Goal: Check status: Check status

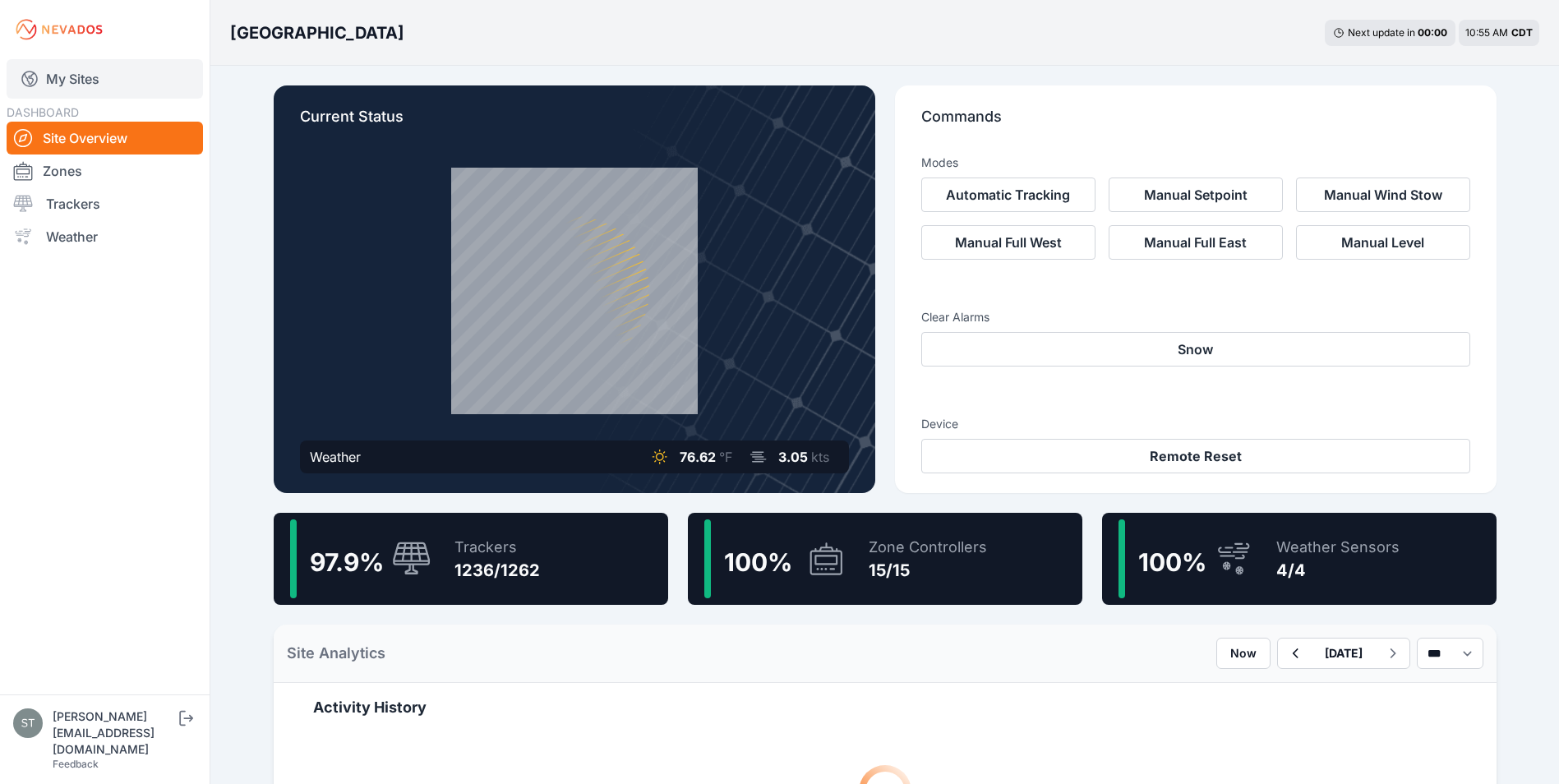
click at [74, 70] on link "My Sites" at bounding box center [105, 79] width 196 height 40
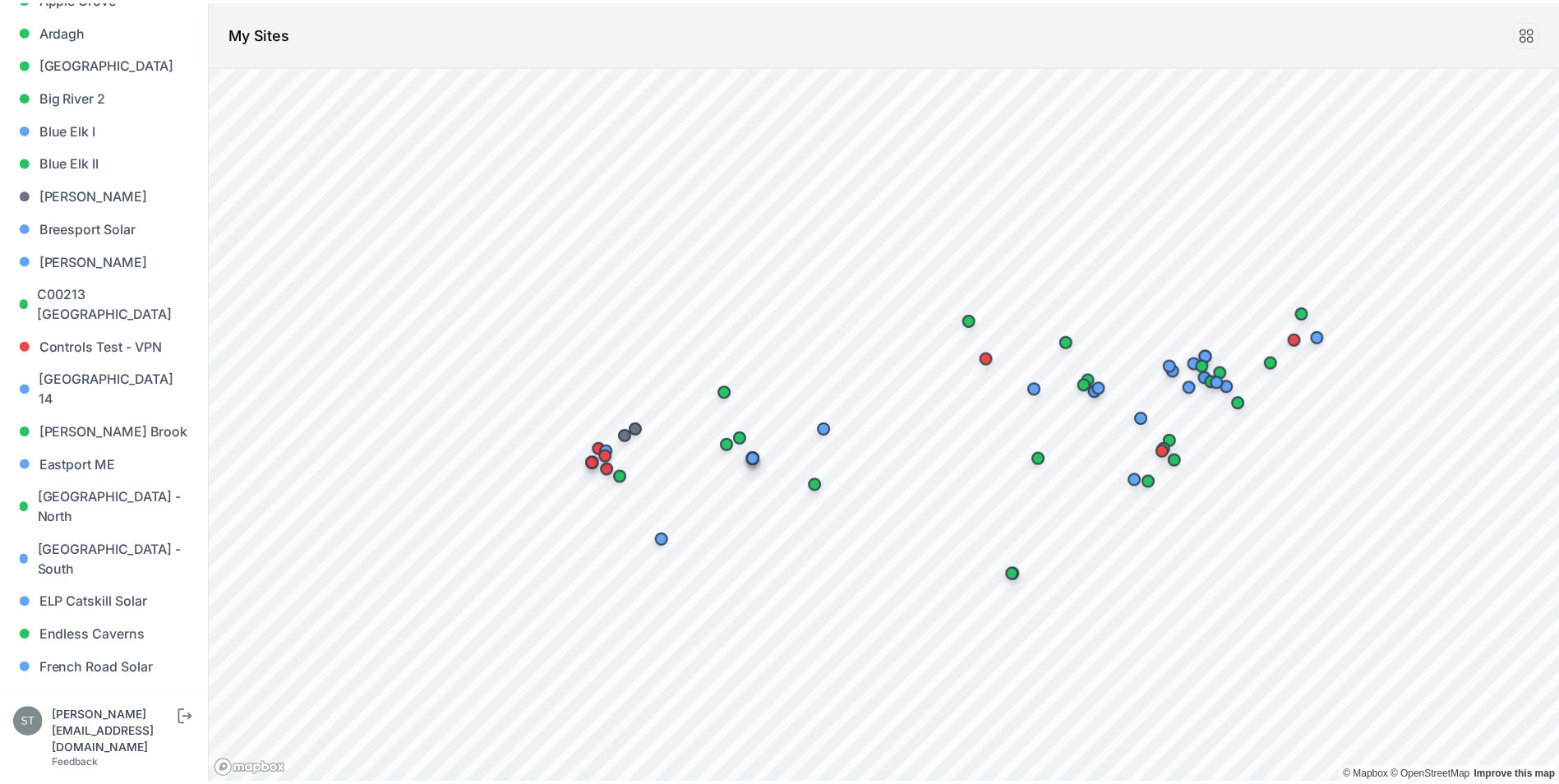
scroll to position [411, 0]
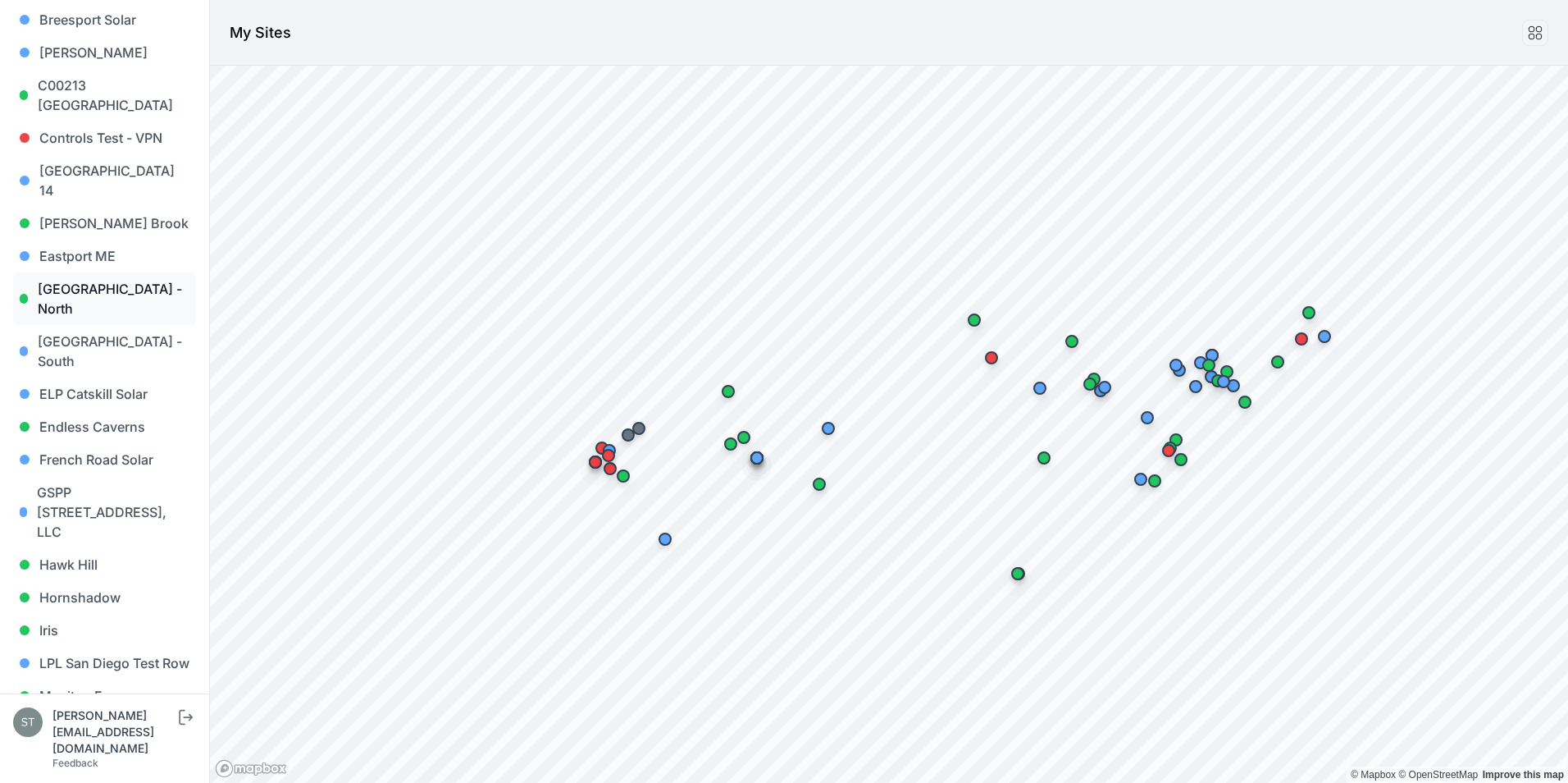
click at [80, 272] on link "[GEOGRAPHIC_DATA] - North" at bounding box center [105, 298] width 183 height 53
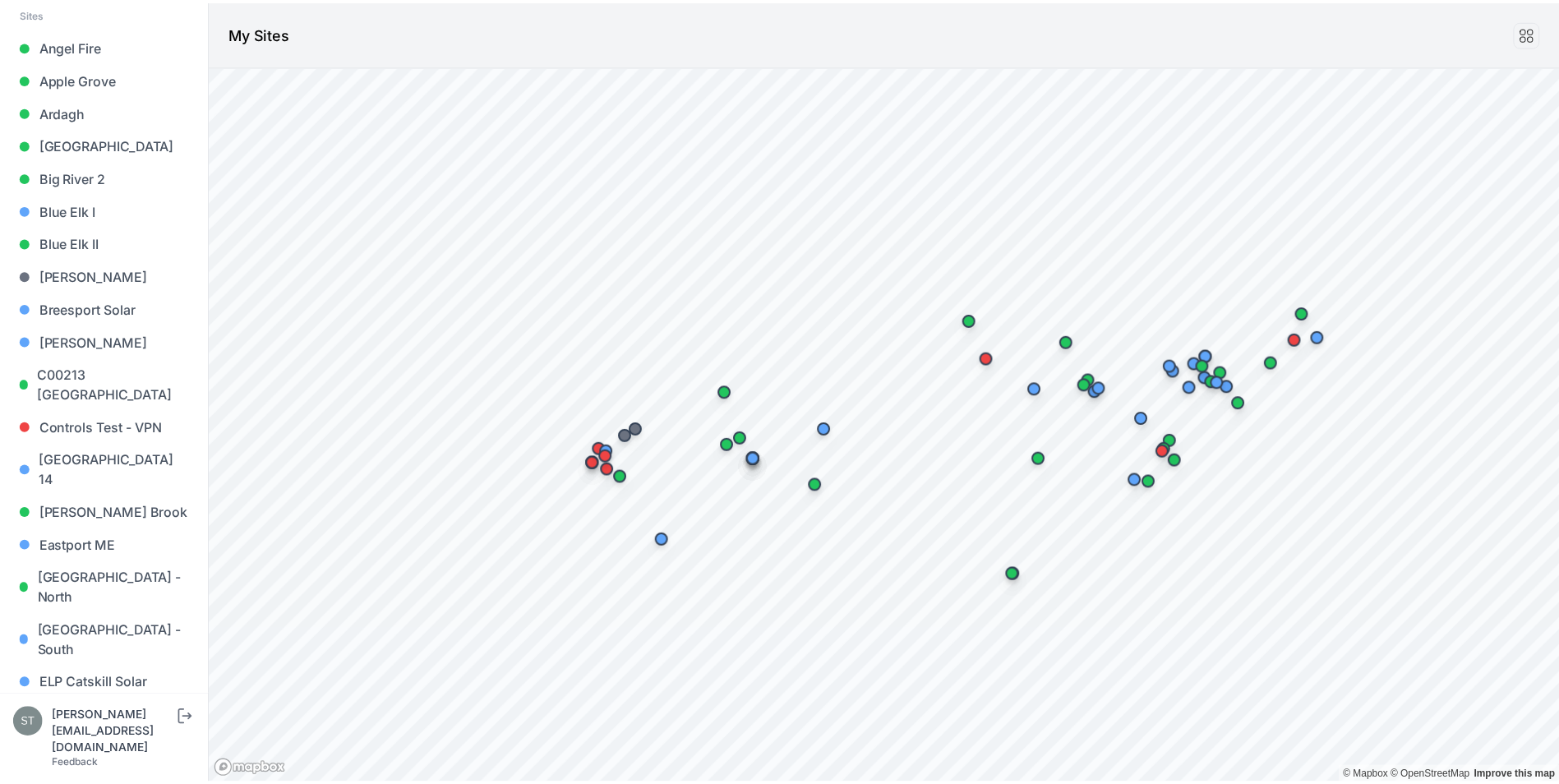
scroll to position [329, 0]
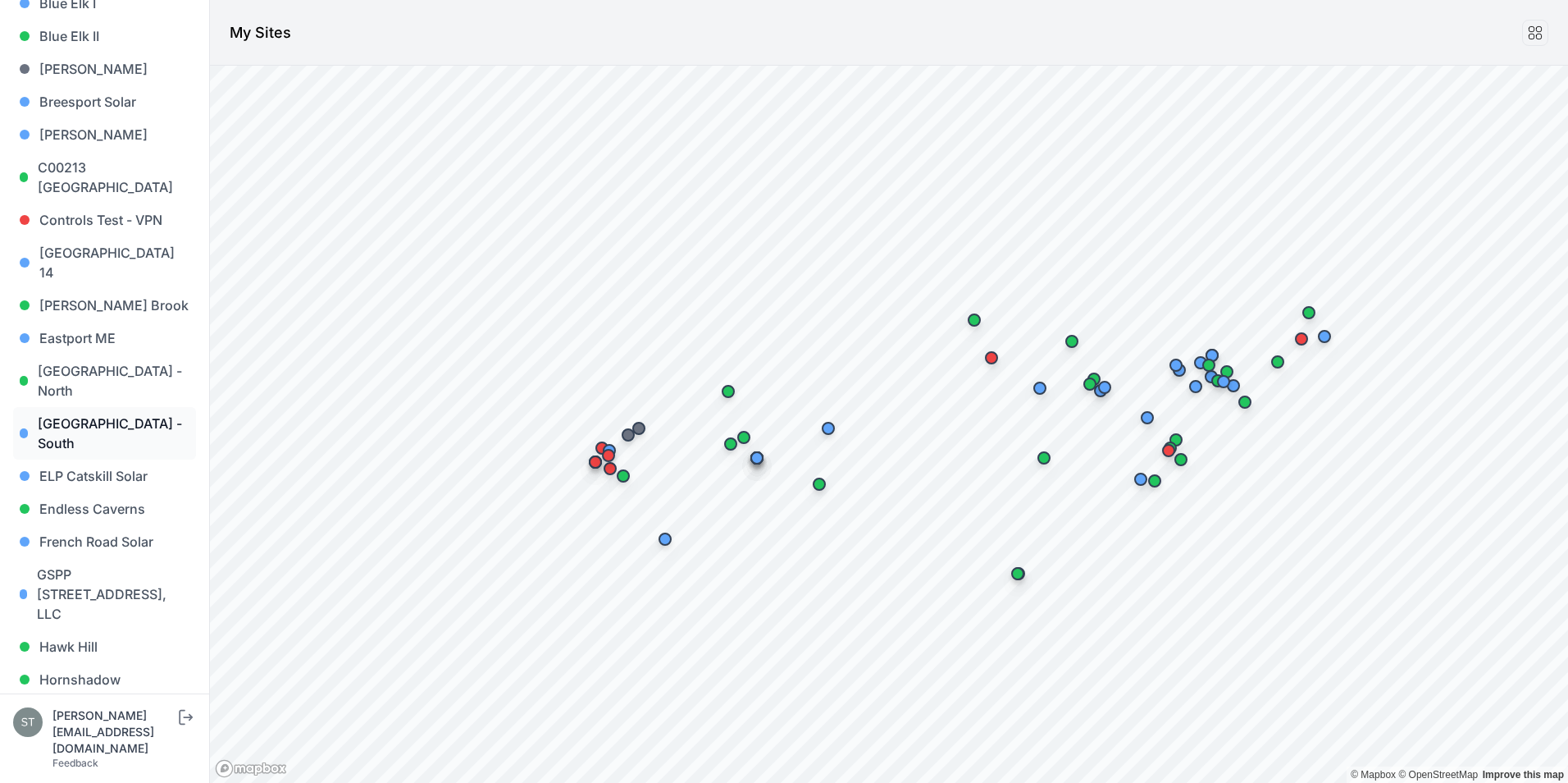
click at [102, 407] on link "[GEOGRAPHIC_DATA] - South" at bounding box center [105, 433] width 183 height 53
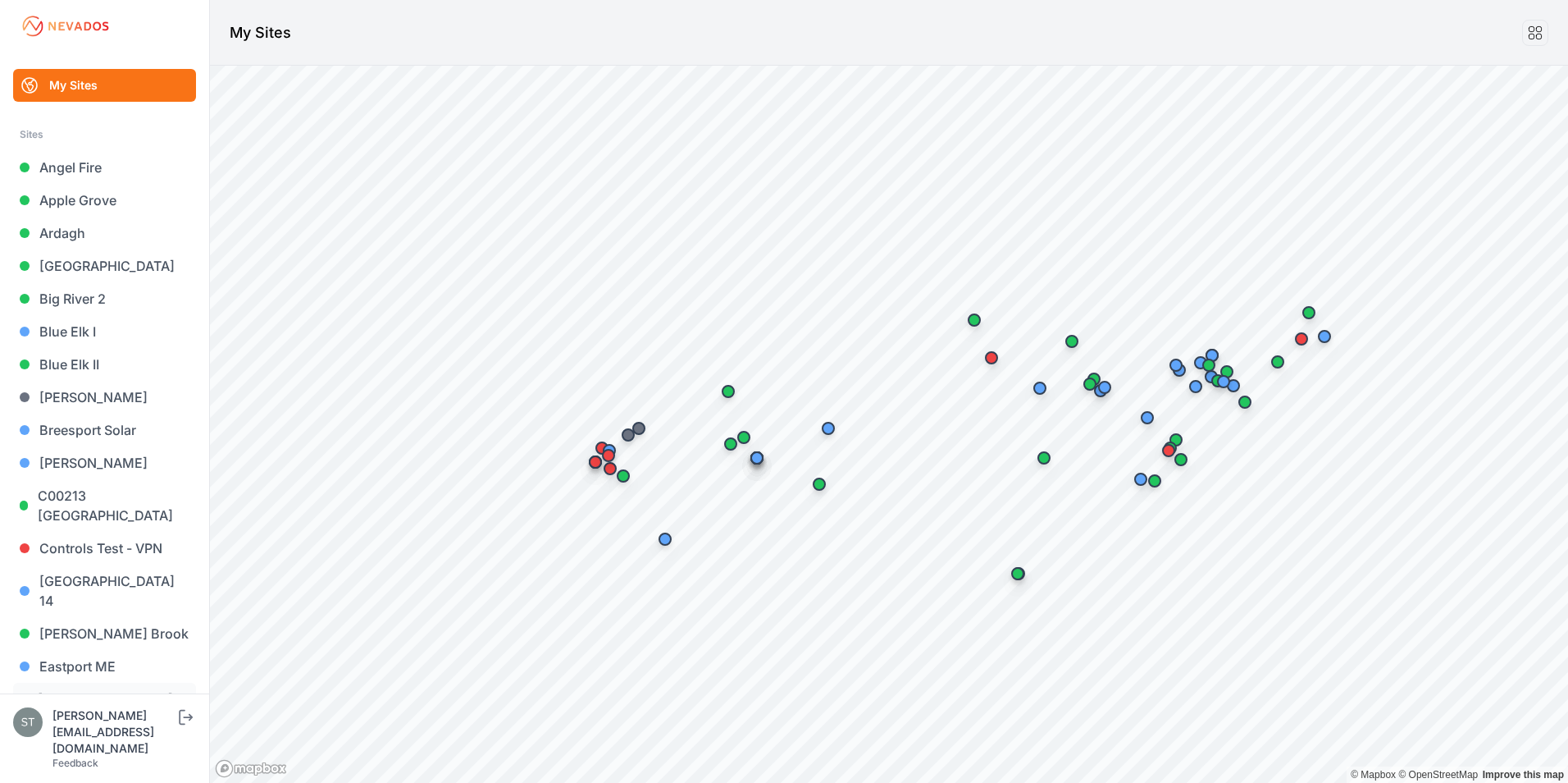
click at [101, 682] on link "[GEOGRAPHIC_DATA] - North" at bounding box center [105, 708] width 183 height 53
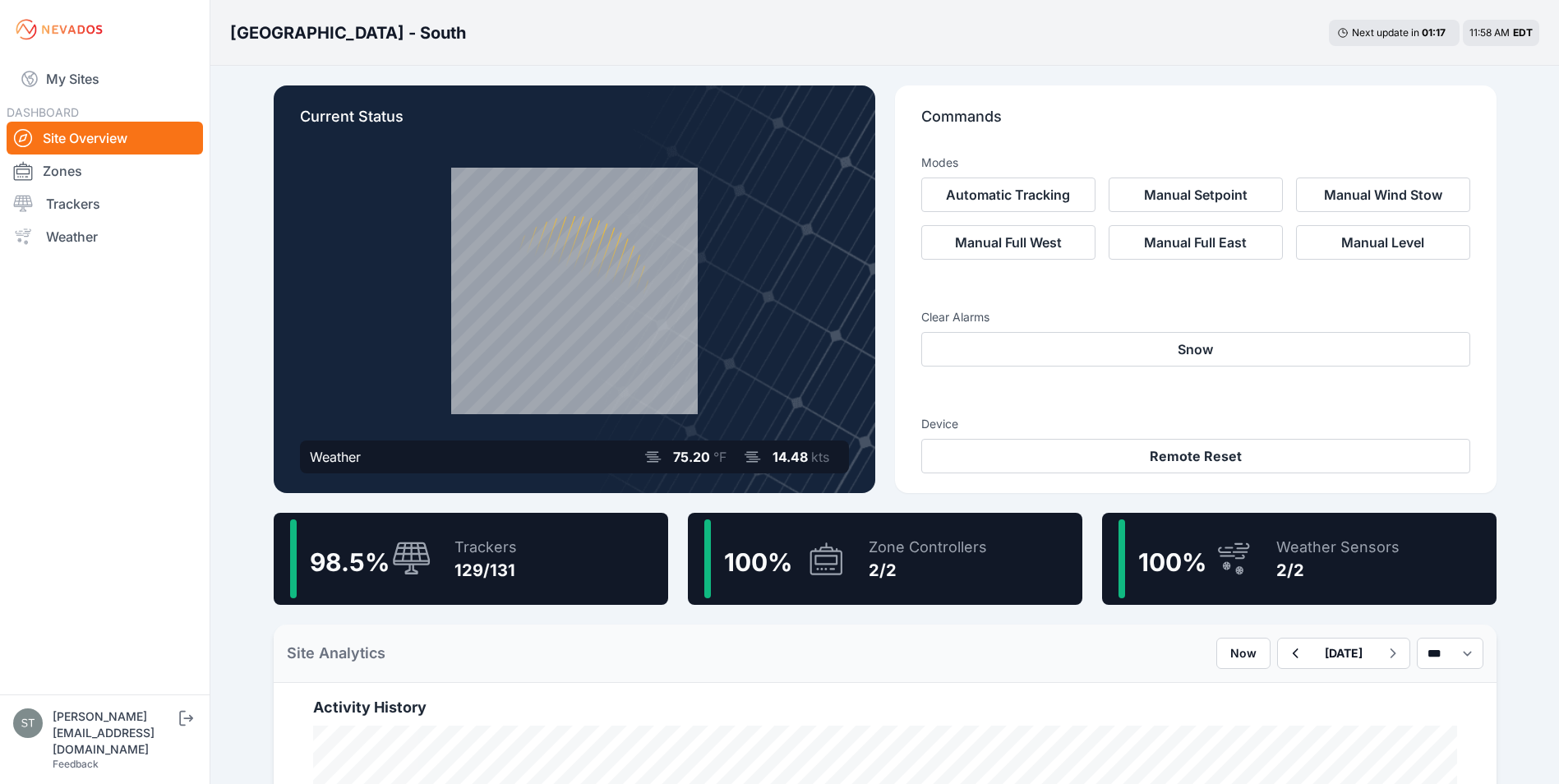
click at [525, 556] on div "98.5 % Trackers 129/131" at bounding box center [470, 558] width 394 height 92
click at [88, 70] on link "My Sites" at bounding box center [105, 79] width 196 height 40
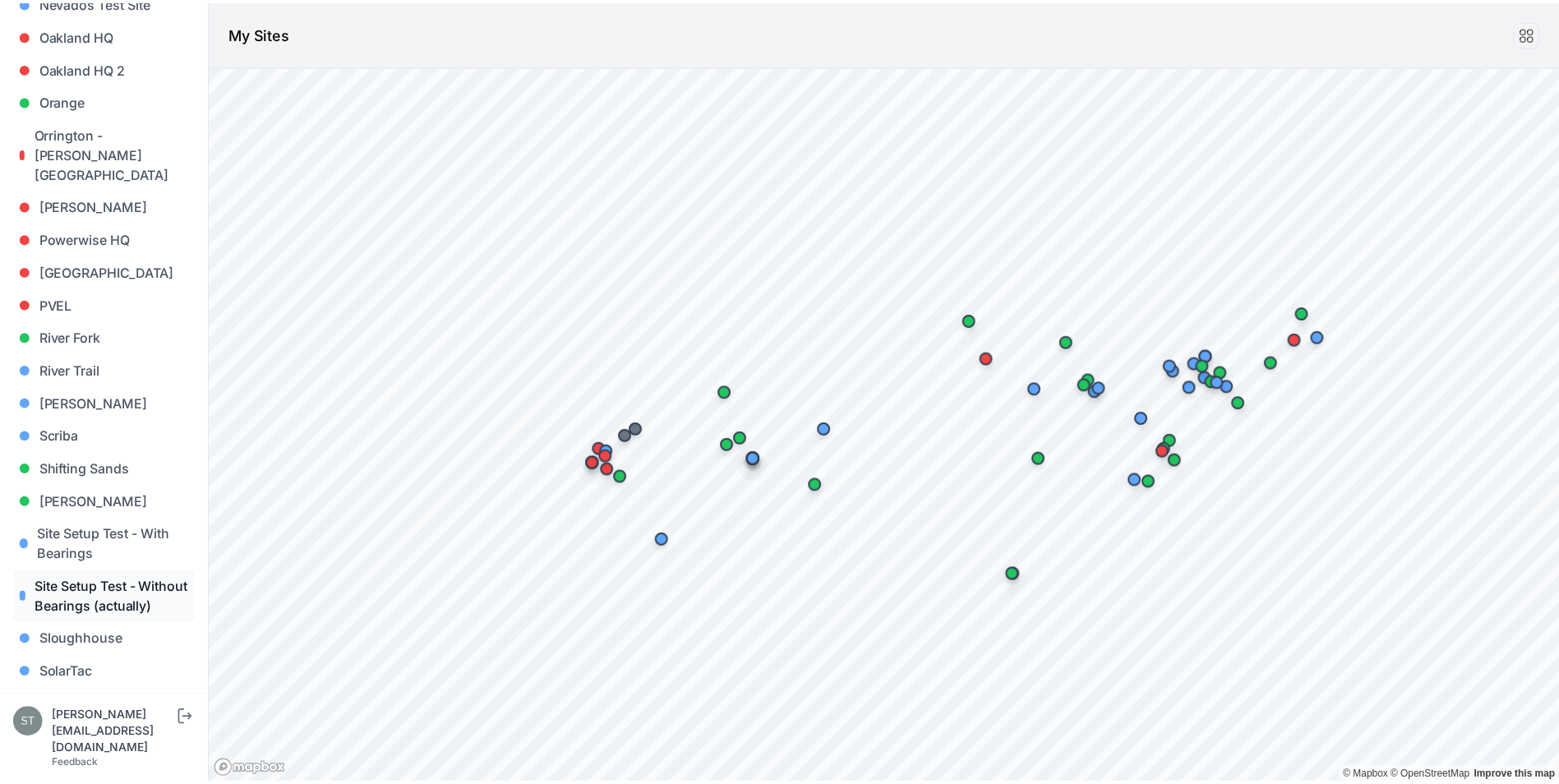
scroll to position [1314, 0]
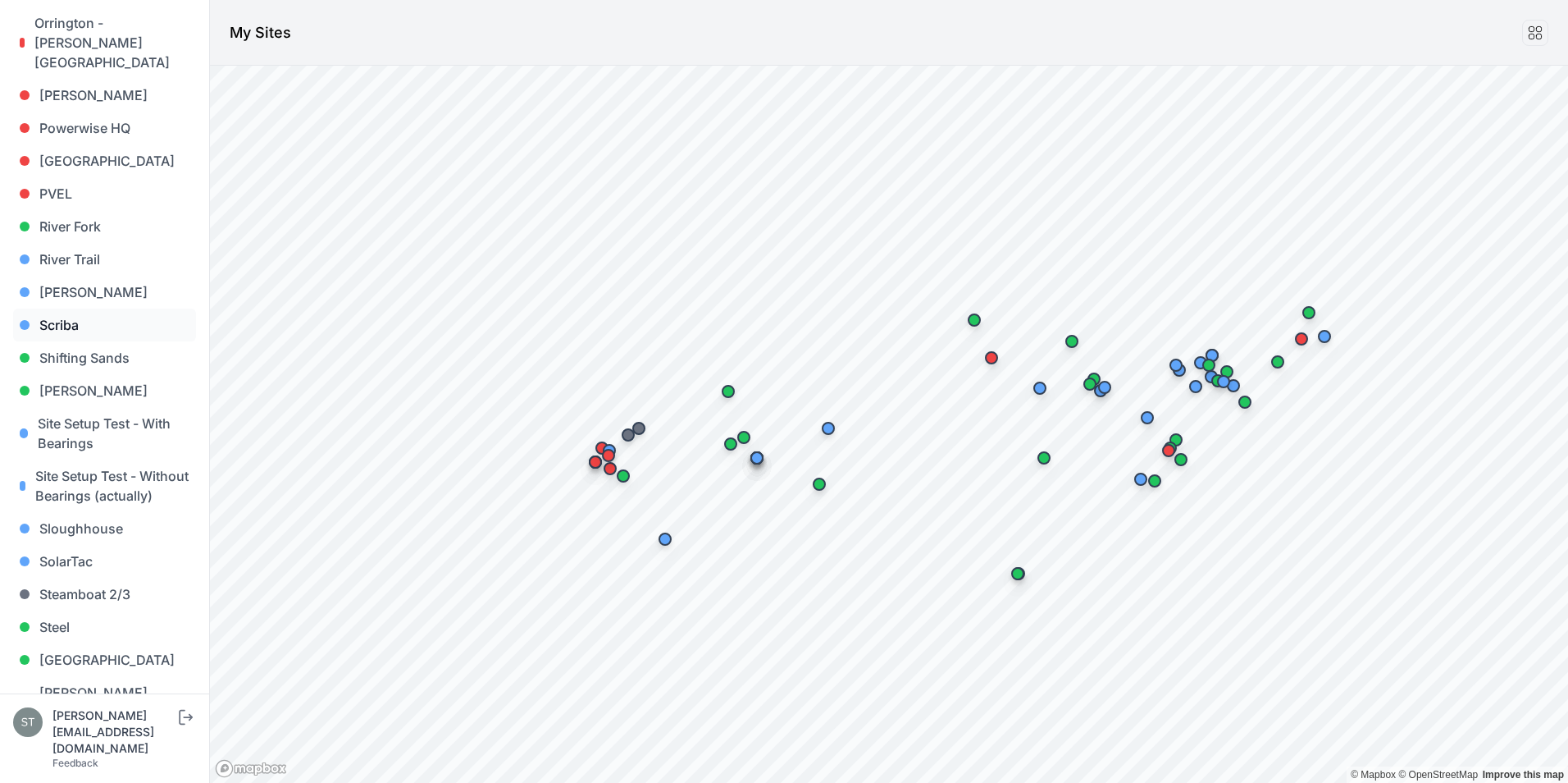
click at [65, 308] on link "Scriba" at bounding box center [105, 324] width 183 height 32
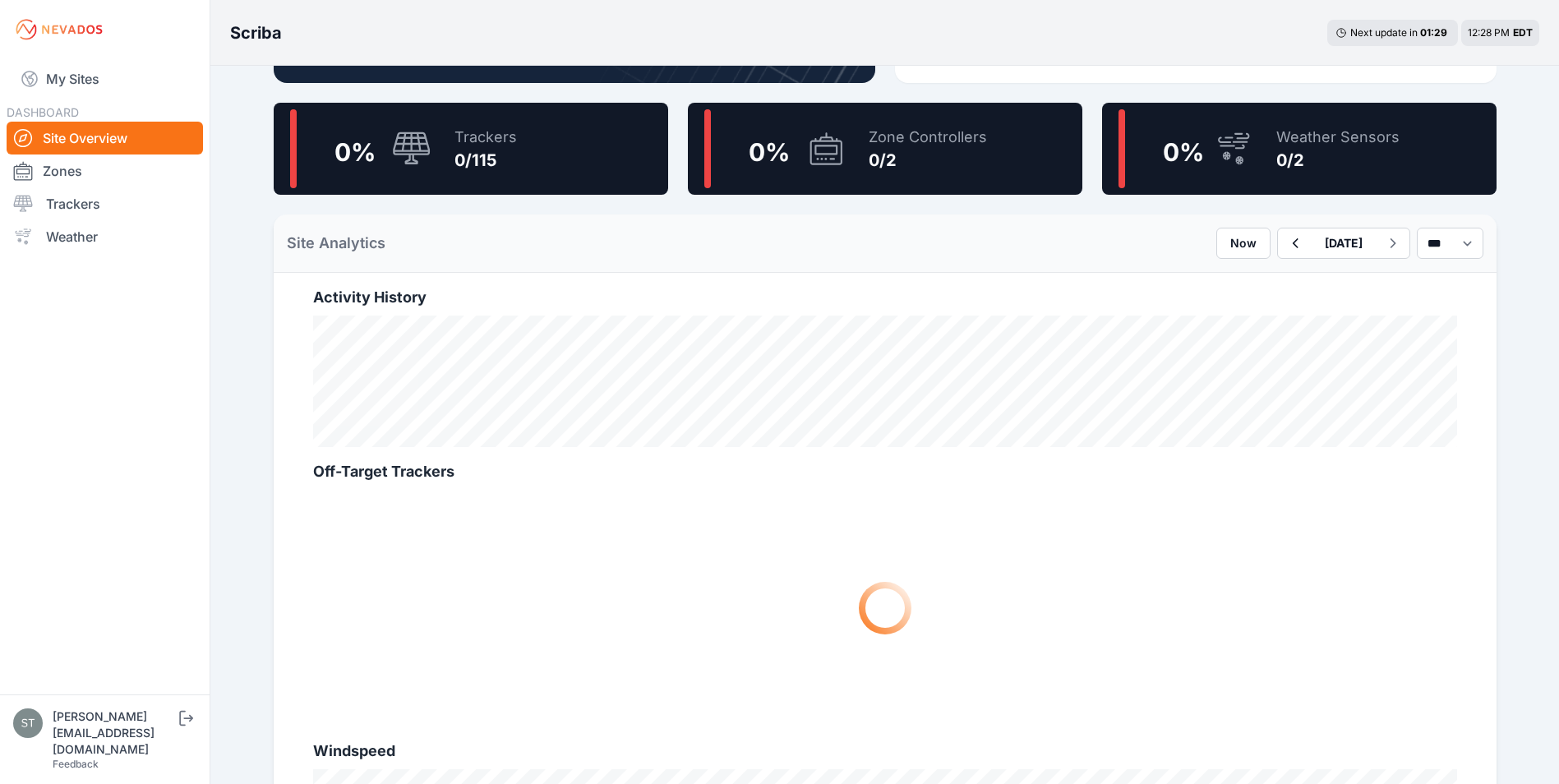
scroll to position [411, 0]
click at [1284, 243] on icon "button" at bounding box center [1294, 242] width 20 height 19
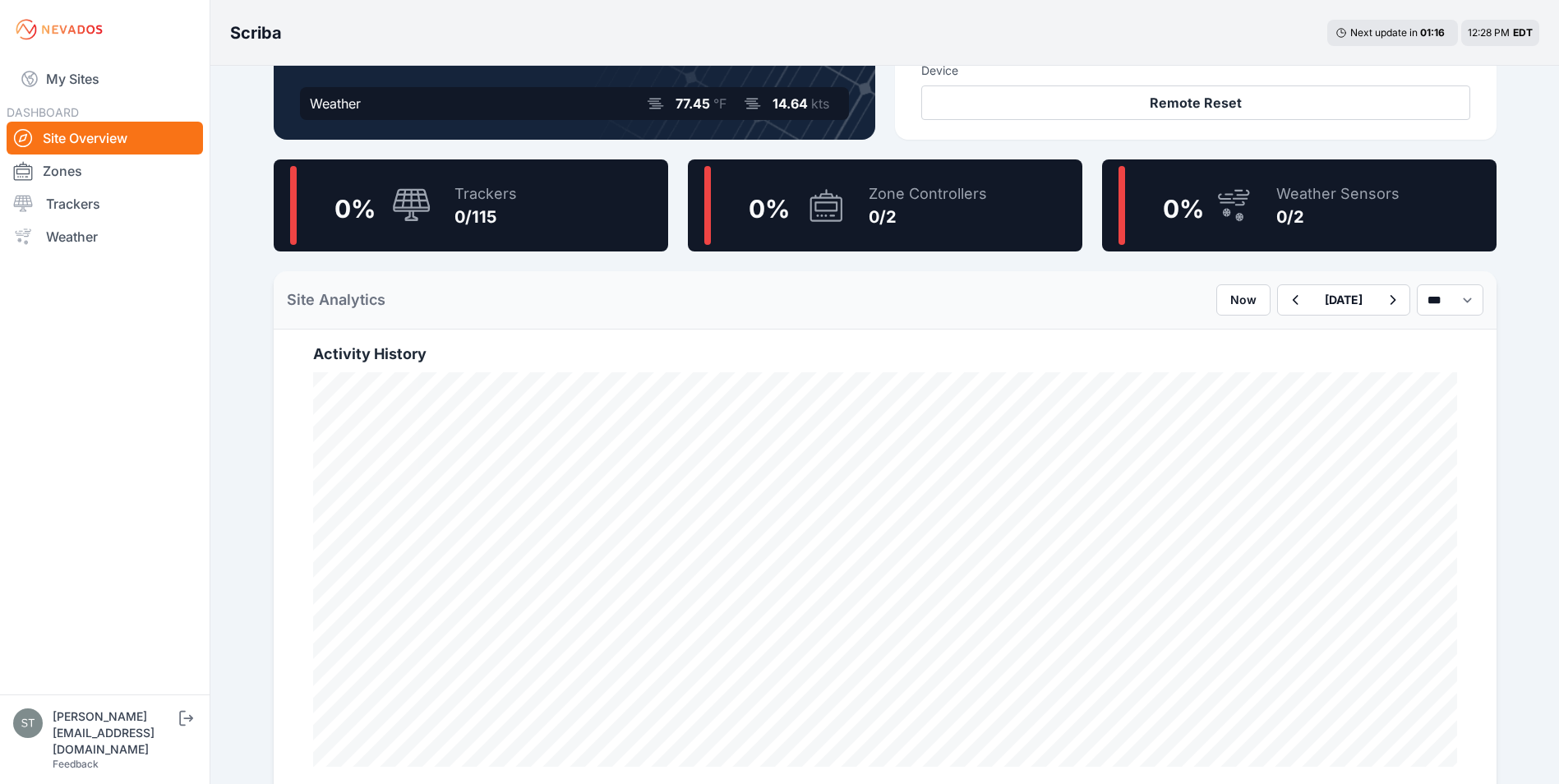
scroll to position [310, 0]
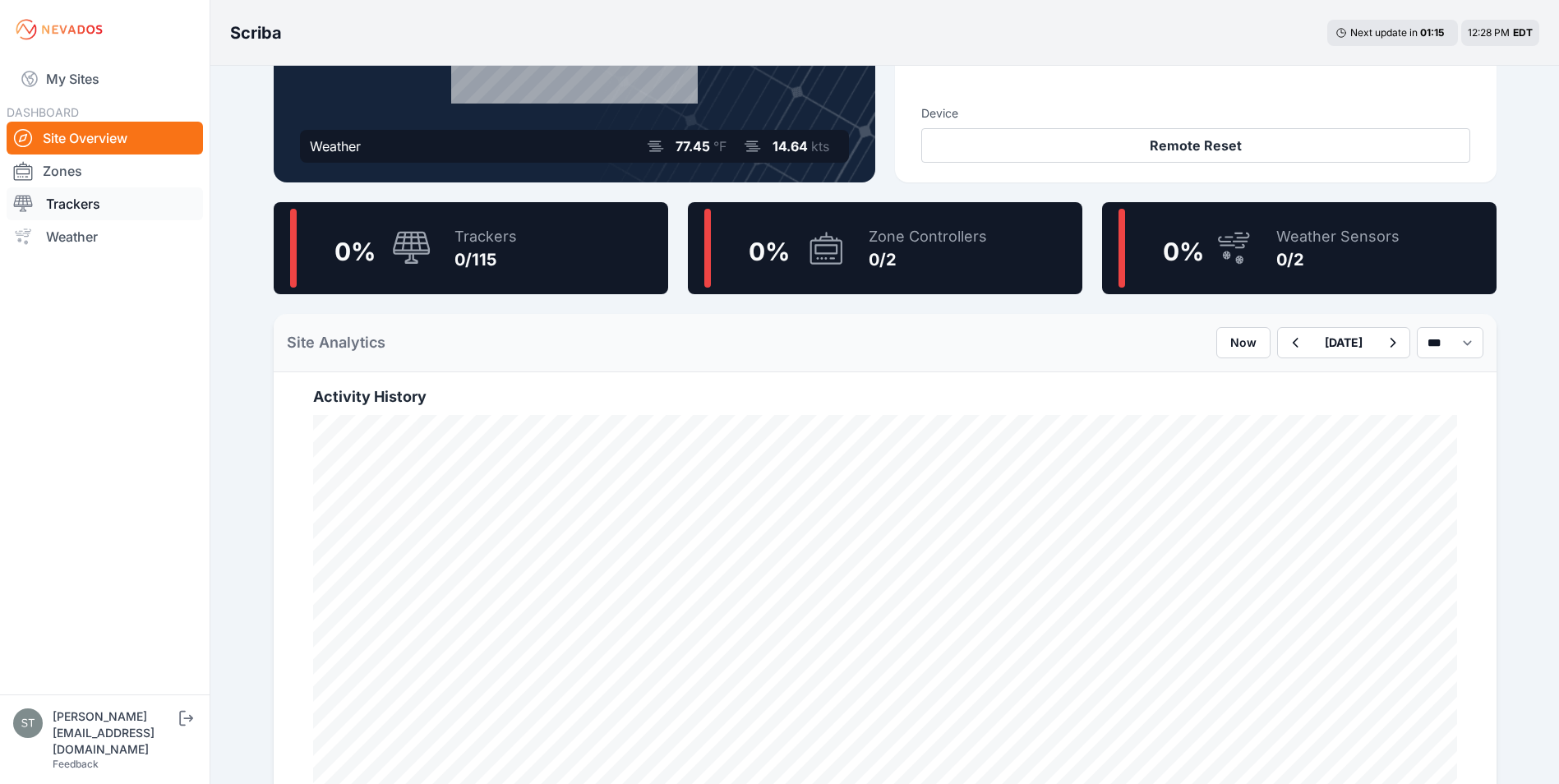
click at [82, 210] on link "Trackers" at bounding box center [105, 203] width 196 height 32
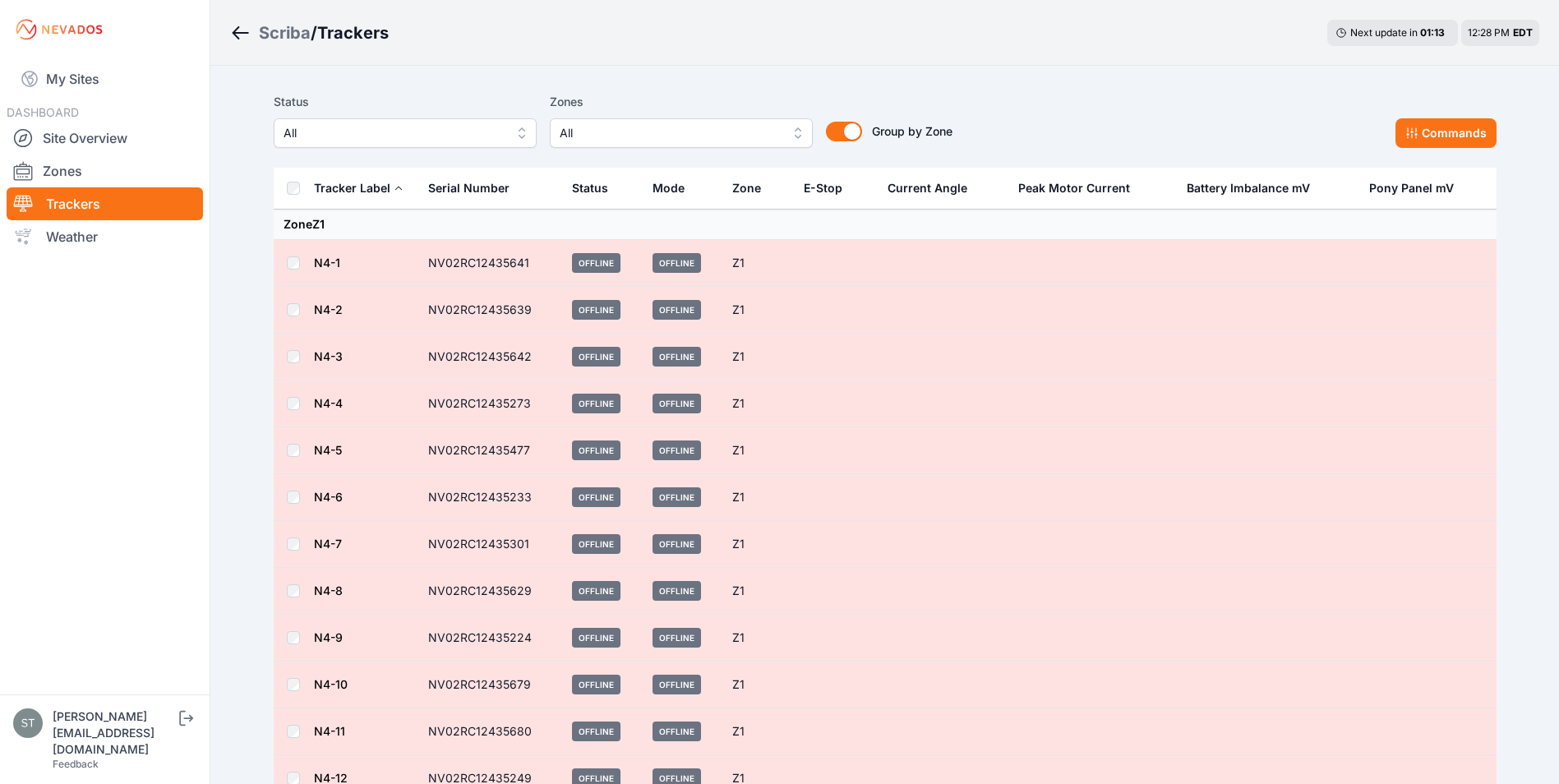
click at [620, 145] on button "All" at bounding box center [681, 133] width 263 height 30
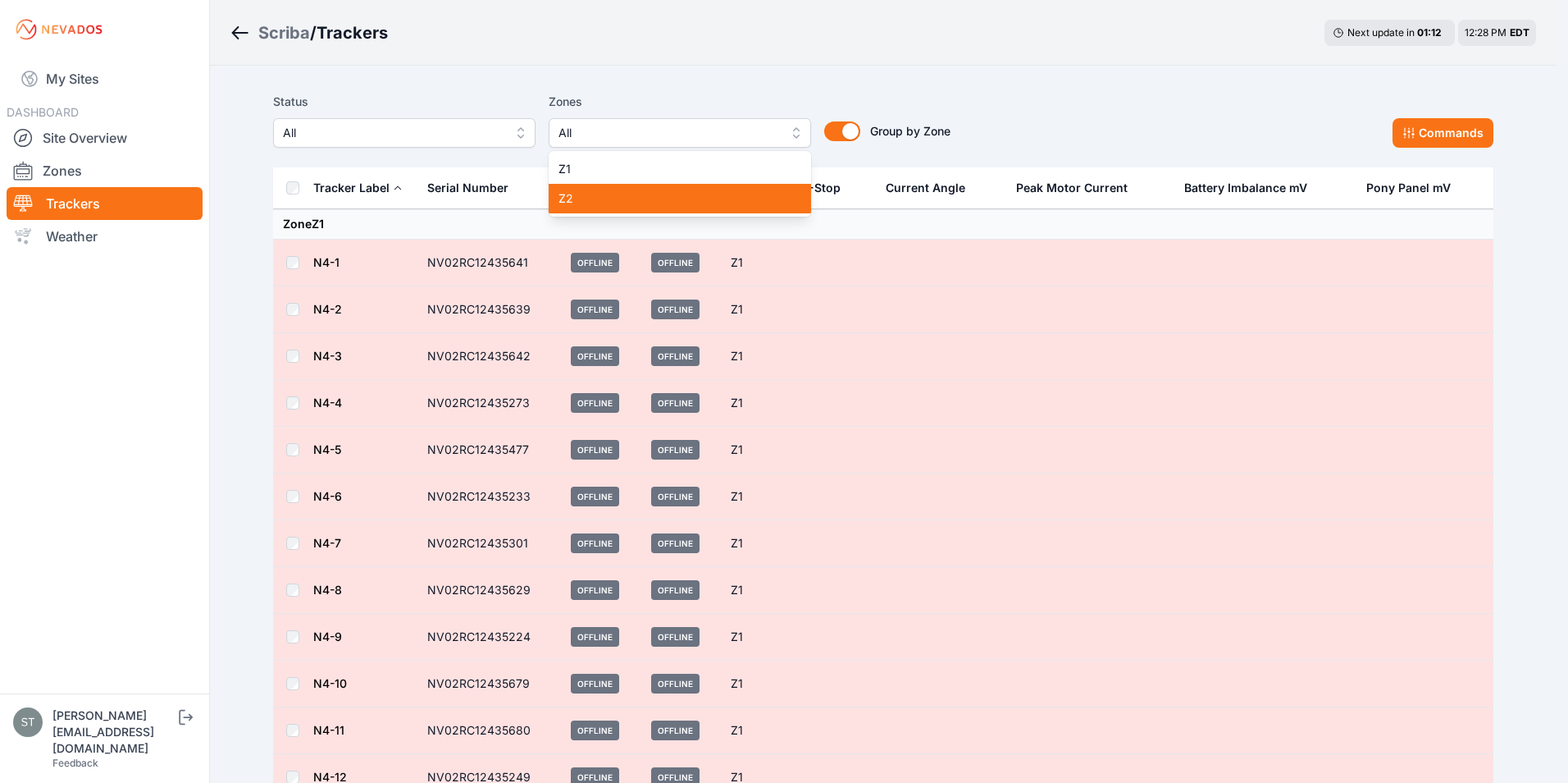
click at [592, 194] on span "Z2" at bounding box center [670, 199] width 223 height 17
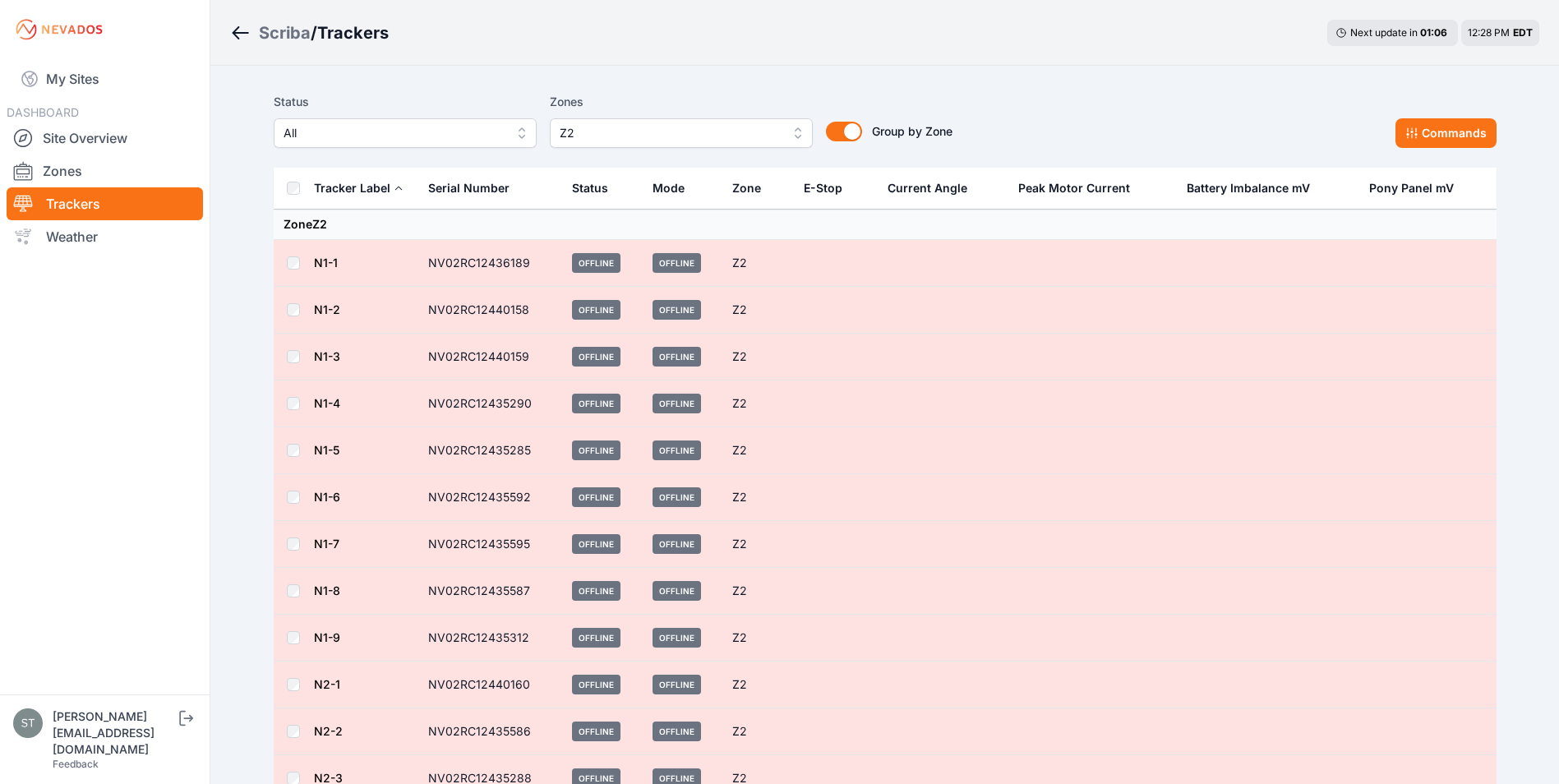
click at [326, 266] on link "N1-1" at bounding box center [326, 262] width 24 height 14
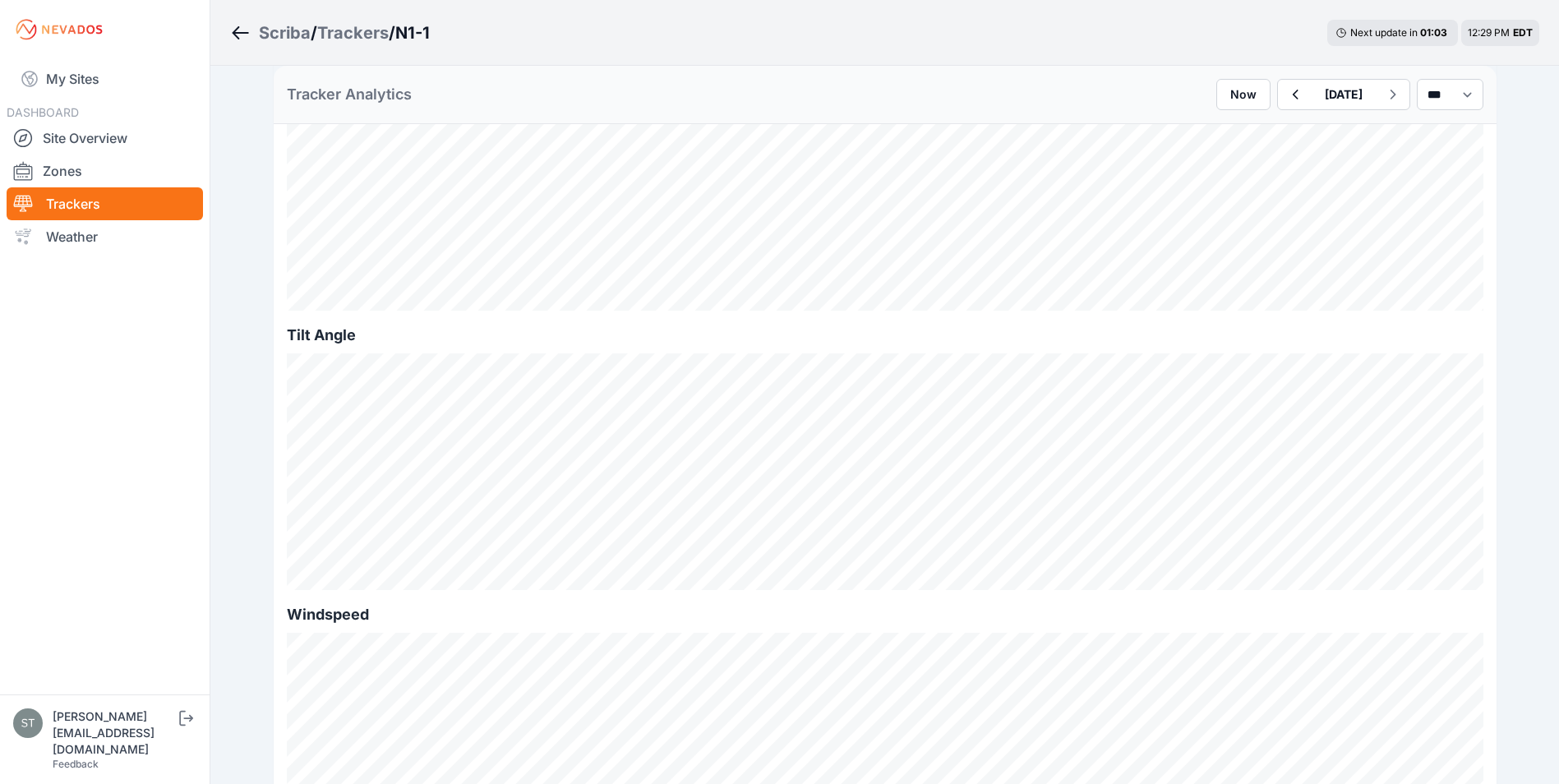
scroll to position [411, 0]
click at [1284, 99] on icon "button" at bounding box center [1294, 94] width 20 height 19
